Goal: Transaction & Acquisition: Purchase product/service

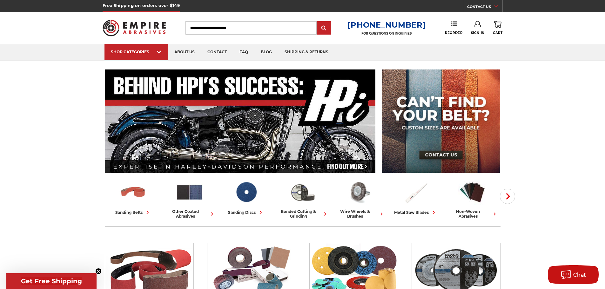
type input "**********"
click at [481, 30] on link "Sign In" at bounding box center [478, 28] width 14 height 14
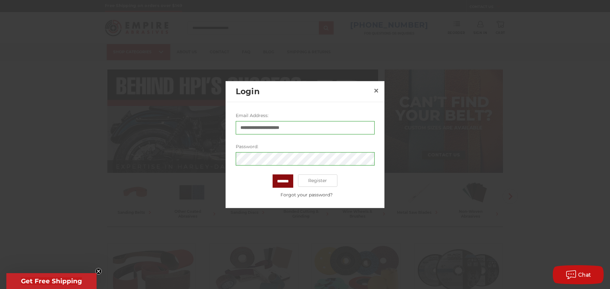
click at [285, 186] on input "*******" at bounding box center [282, 180] width 21 height 13
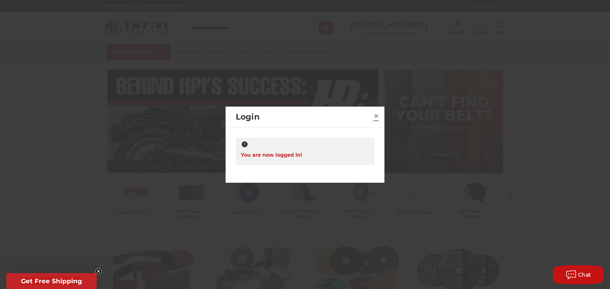
click at [376, 117] on span "×" at bounding box center [376, 116] width 6 height 12
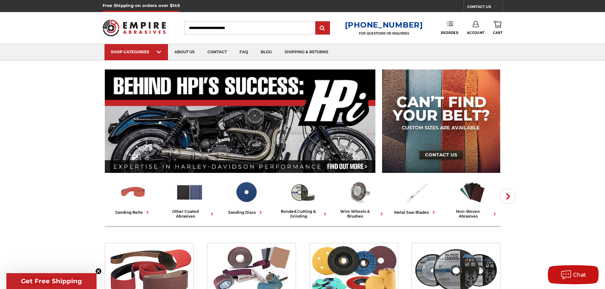
click at [450, 27] on icon at bounding box center [450, 24] width 6 height 6
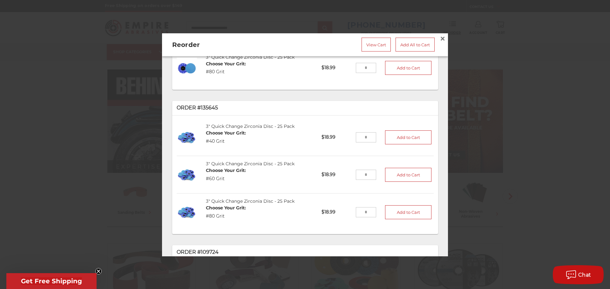
scroll to position [95, 0]
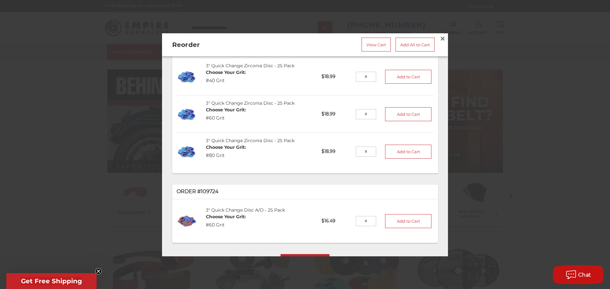
click at [356, 147] on input "tel" at bounding box center [366, 152] width 21 height 10
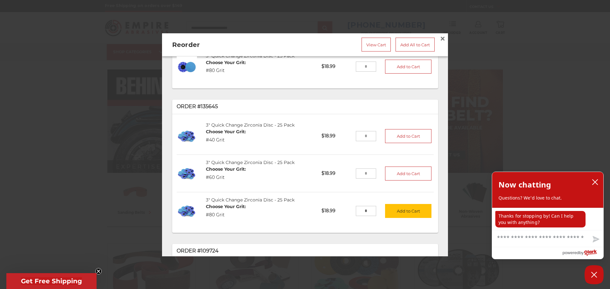
scroll to position [32, 0]
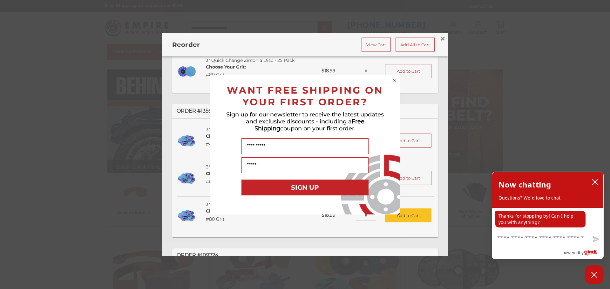
click at [393, 82] on circle "Close dialog" at bounding box center [394, 80] width 6 height 6
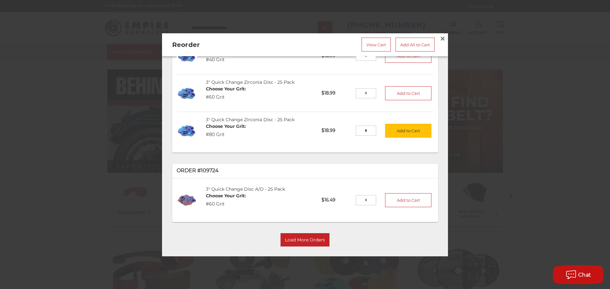
scroll to position [121, 0]
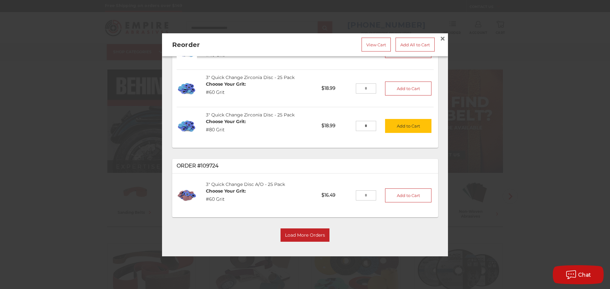
drag, startPoint x: 364, startPoint y: 125, endPoint x: 348, endPoint y: 122, distance: 16.3
click at [348, 122] on li "3" Quick Change Zirconia Disc - 25 Pack Choose Your Grit: #80 Grit QZ3080-25 $1…" at bounding box center [305, 126] width 257 height 37
click at [410, 126] on button "Add to Cart" at bounding box center [408, 126] width 46 height 14
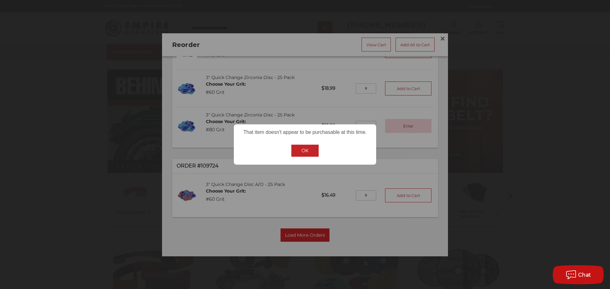
click at [302, 150] on button "OK" at bounding box center [304, 151] width 27 height 12
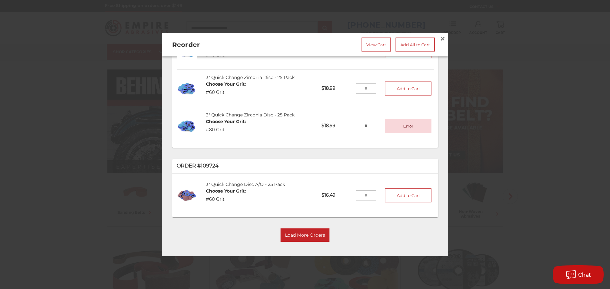
drag, startPoint x: 348, startPoint y: 120, endPoint x: 344, endPoint y: 120, distance: 3.5
click at [344, 120] on li "3" Quick Change Zirconia Disc - 25 Pack Choose Your Grit: #80 Grit QZ3080-25 $1…" at bounding box center [305, 126] width 257 height 37
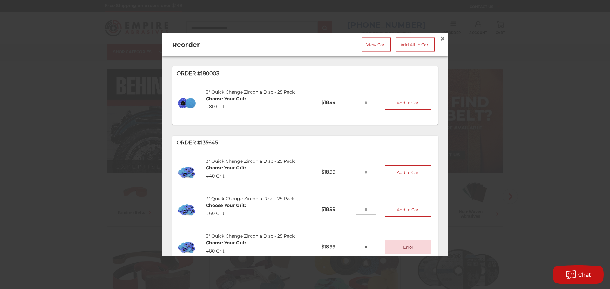
type input "*"
drag, startPoint x: 362, startPoint y: 101, endPoint x: 344, endPoint y: 98, distance: 18.3
click at [344, 98] on li "3" Quick Change Zirconia Disc - 25 Pack Choose Your Grit: #80 Grit QZ3080-25 $1…" at bounding box center [305, 102] width 257 height 37
type input "*"
click at [396, 98] on button "Add to Cart" at bounding box center [408, 103] width 46 height 14
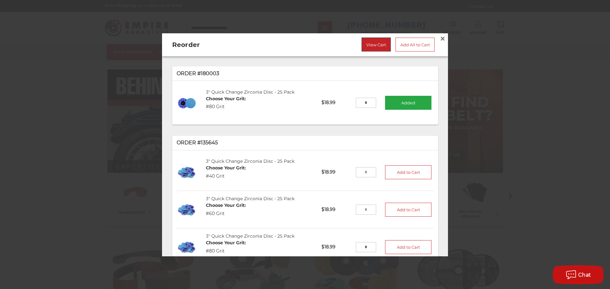
click at [367, 42] on link "View Cart" at bounding box center [375, 44] width 29 height 14
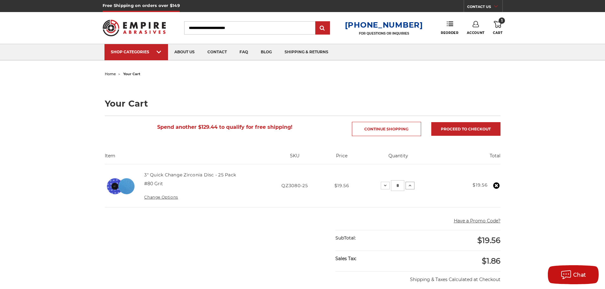
click at [411, 184] on icon at bounding box center [409, 185] width 5 height 5
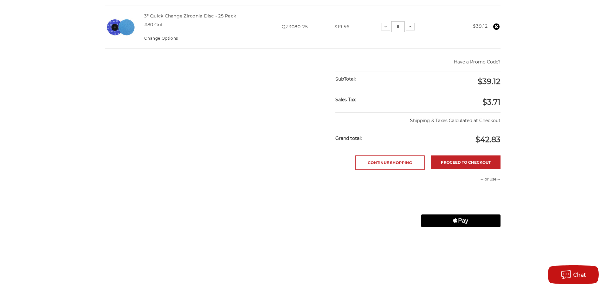
scroll to position [190, 0]
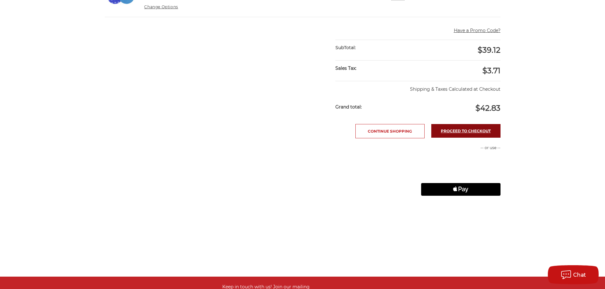
click at [444, 130] on link "Proceed to checkout" at bounding box center [465, 131] width 69 height 14
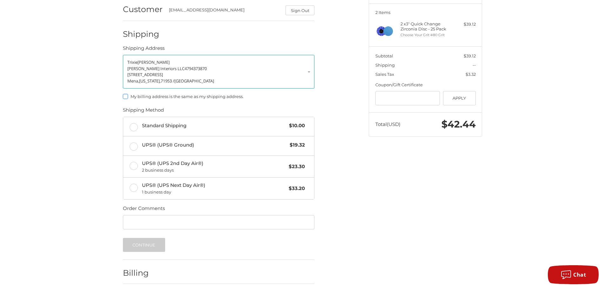
scroll to position [95, 0]
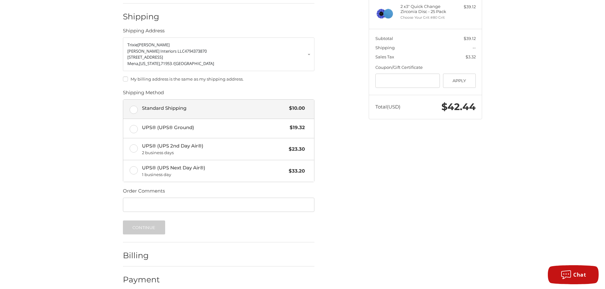
click at [131, 109] on label "Standard Shipping $10.00" at bounding box center [218, 109] width 191 height 19
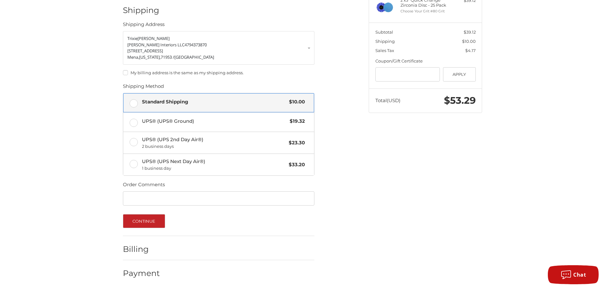
scroll to position [103, 0]
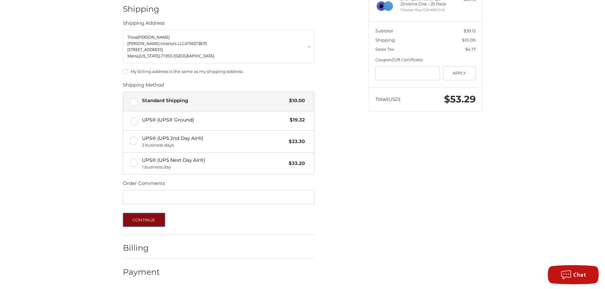
click at [152, 222] on button "Continue" at bounding box center [144, 220] width 42 height 14
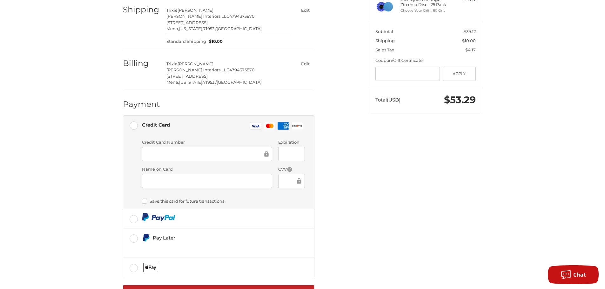
scroll to position [130, 0]
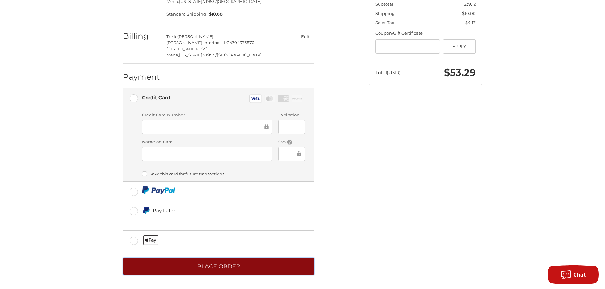
click at [233, 269] on button "Place Order" at bounding box center [218, 266] width 191 height 17
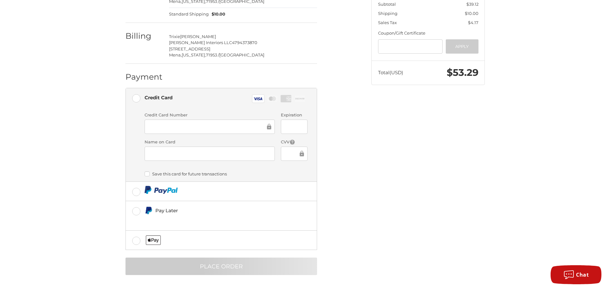
scroll to position [0, 0]
